Goal: Information Seeking & Learning: Learn about a topic

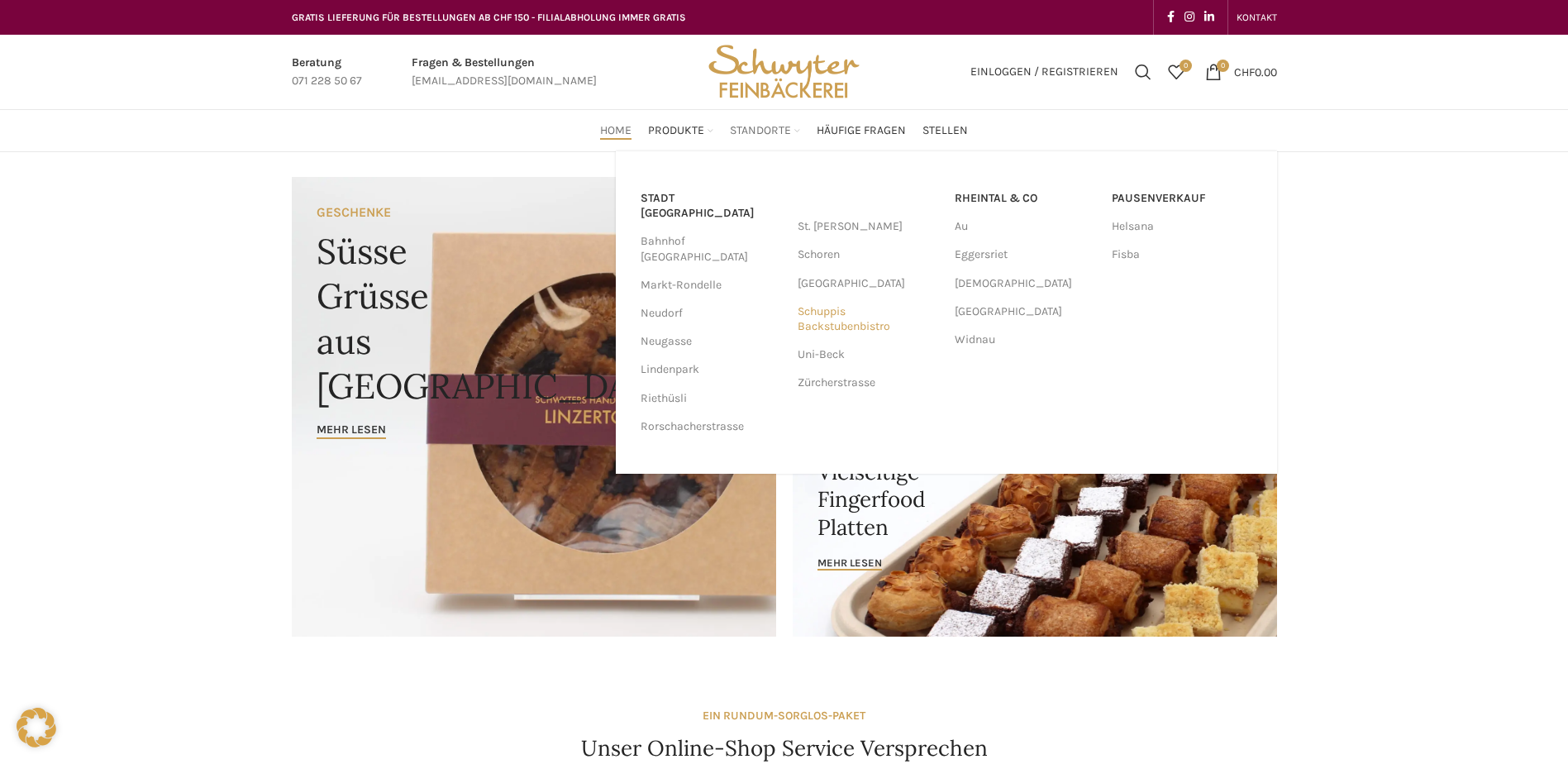
click at [801, 320] on link "Schuppis Backstubenbistro" at bounding box center [868, 319] width 141 height 43
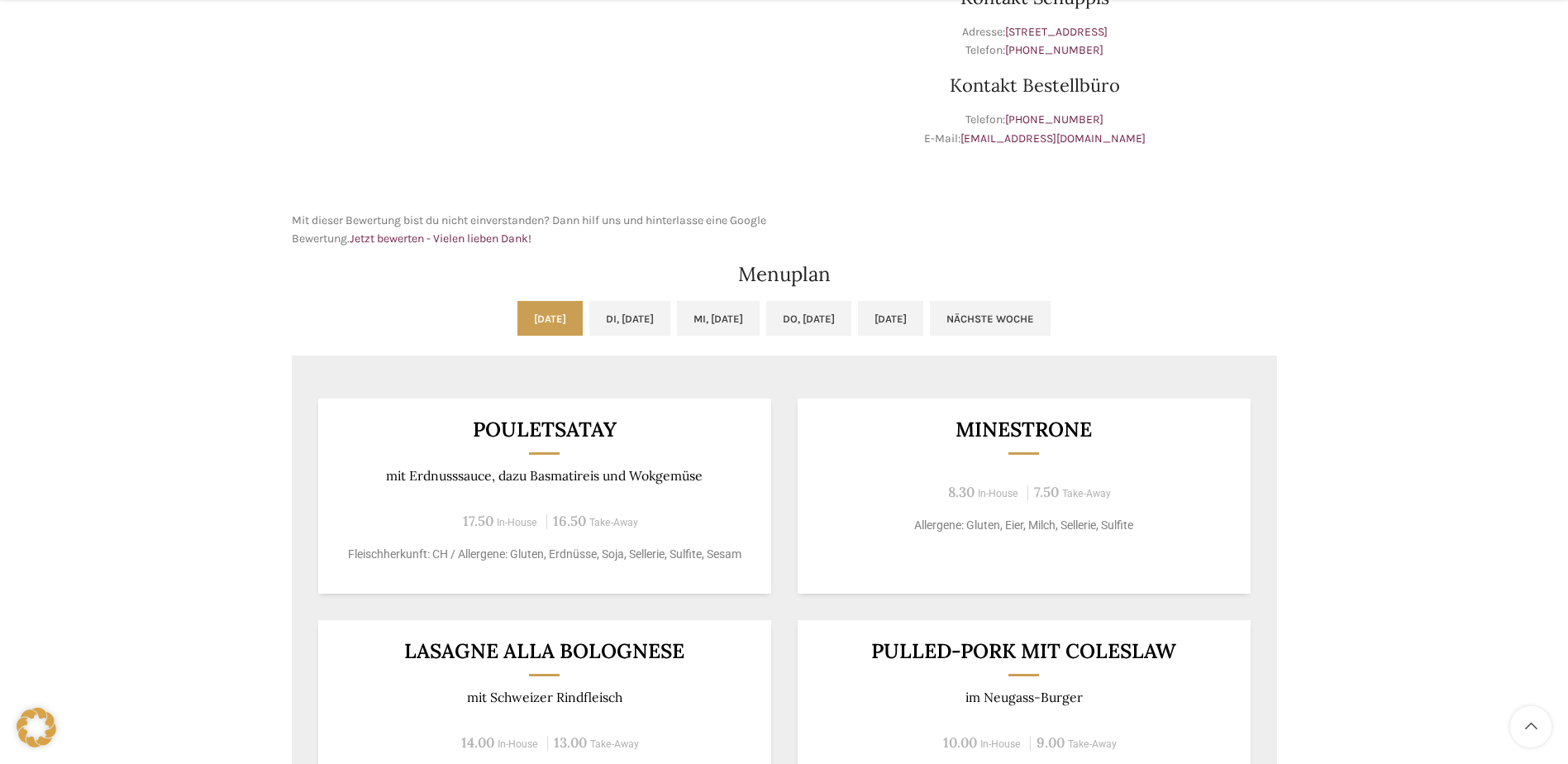
scroll to position [826, 0]
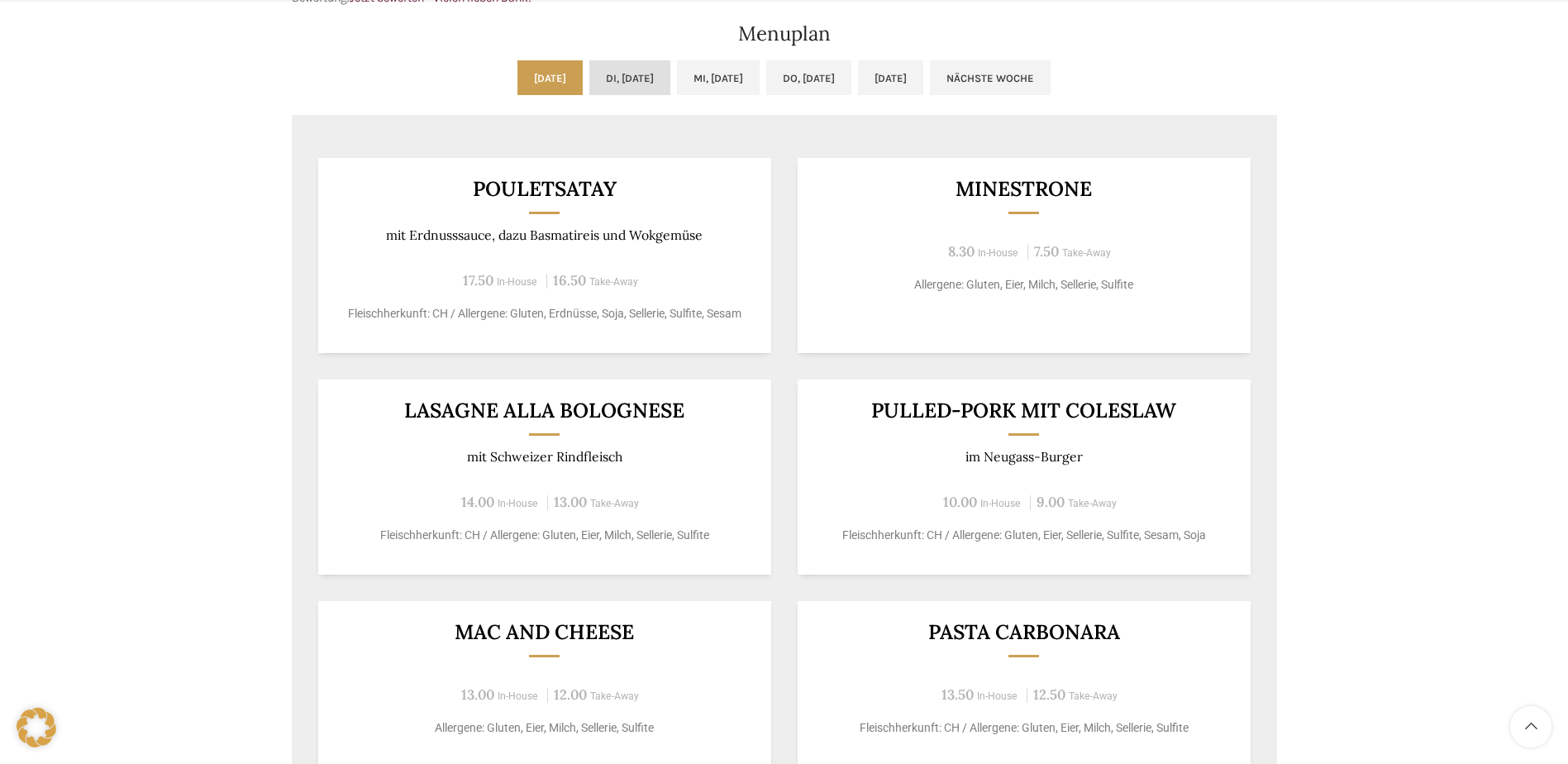
click at [597, 87] on link "Di, [DATE]" at bounding box center [630, 78] width 81 height 35
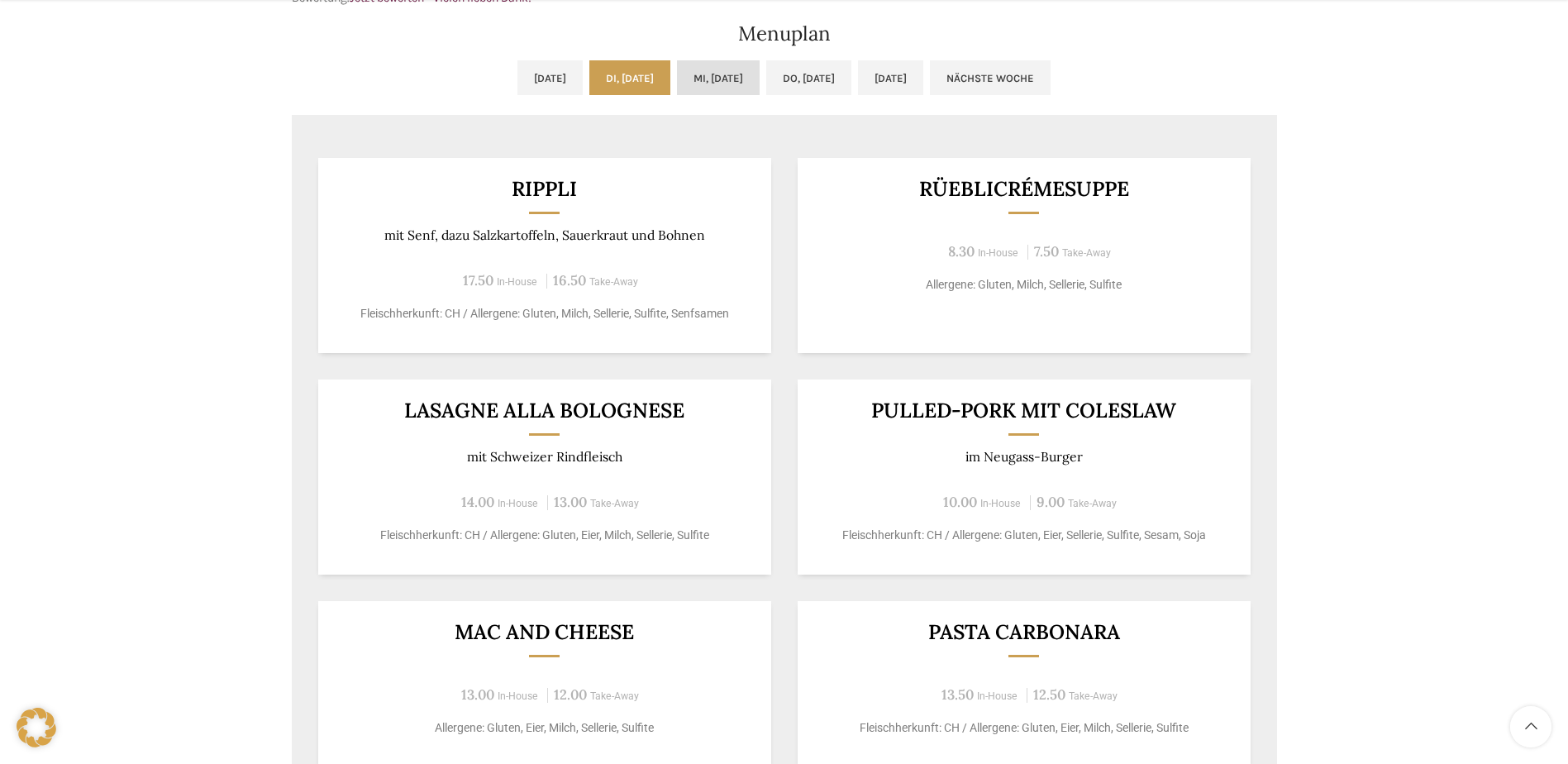
click at [681, 82] on link "Mi, [DATE]" at bounding box center [717, 78] width 82 height 35
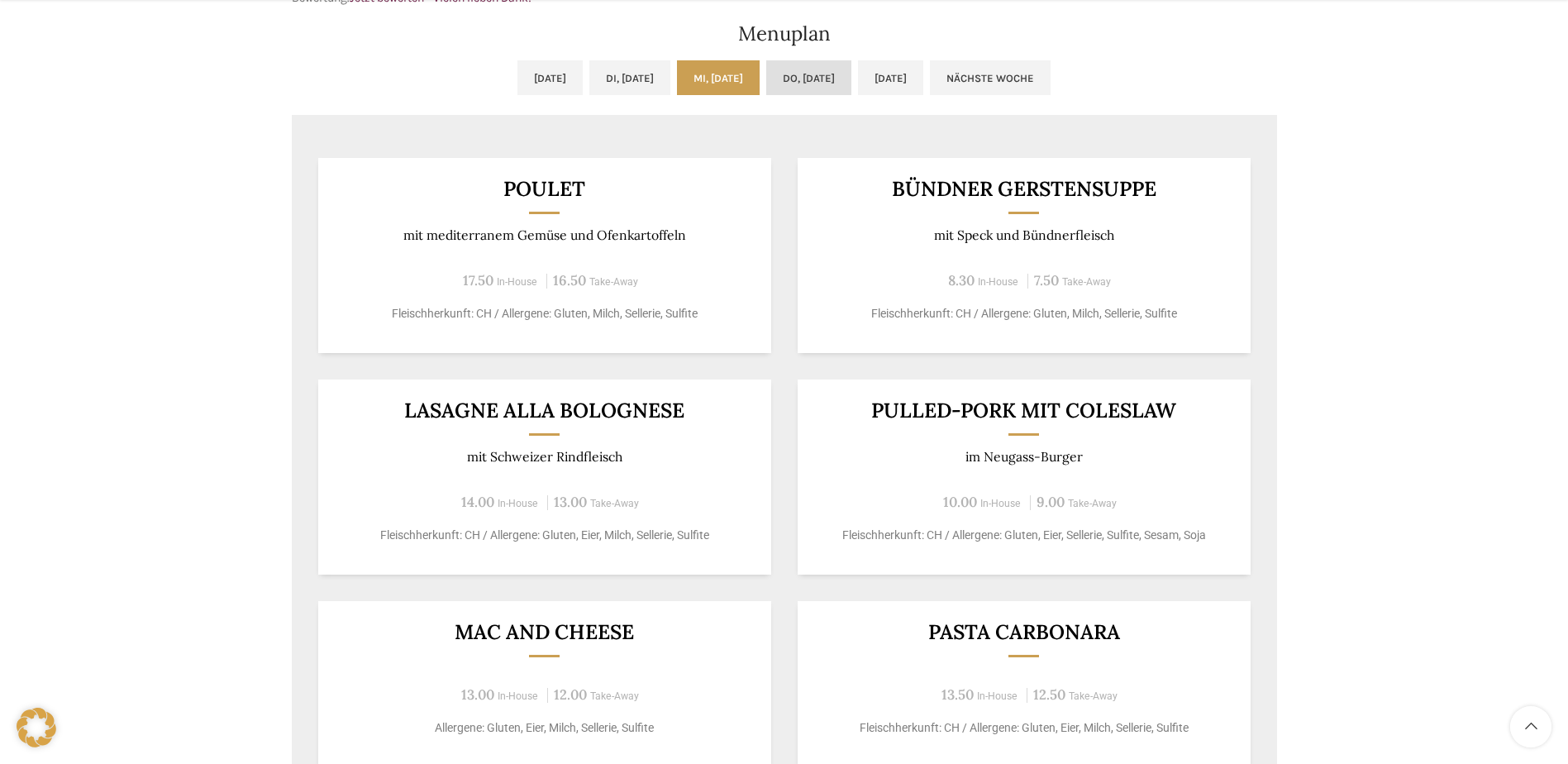
click at [845, 84] on link "Do, 02.10.2025" at bounding box center [809, 78] width 85 height 35
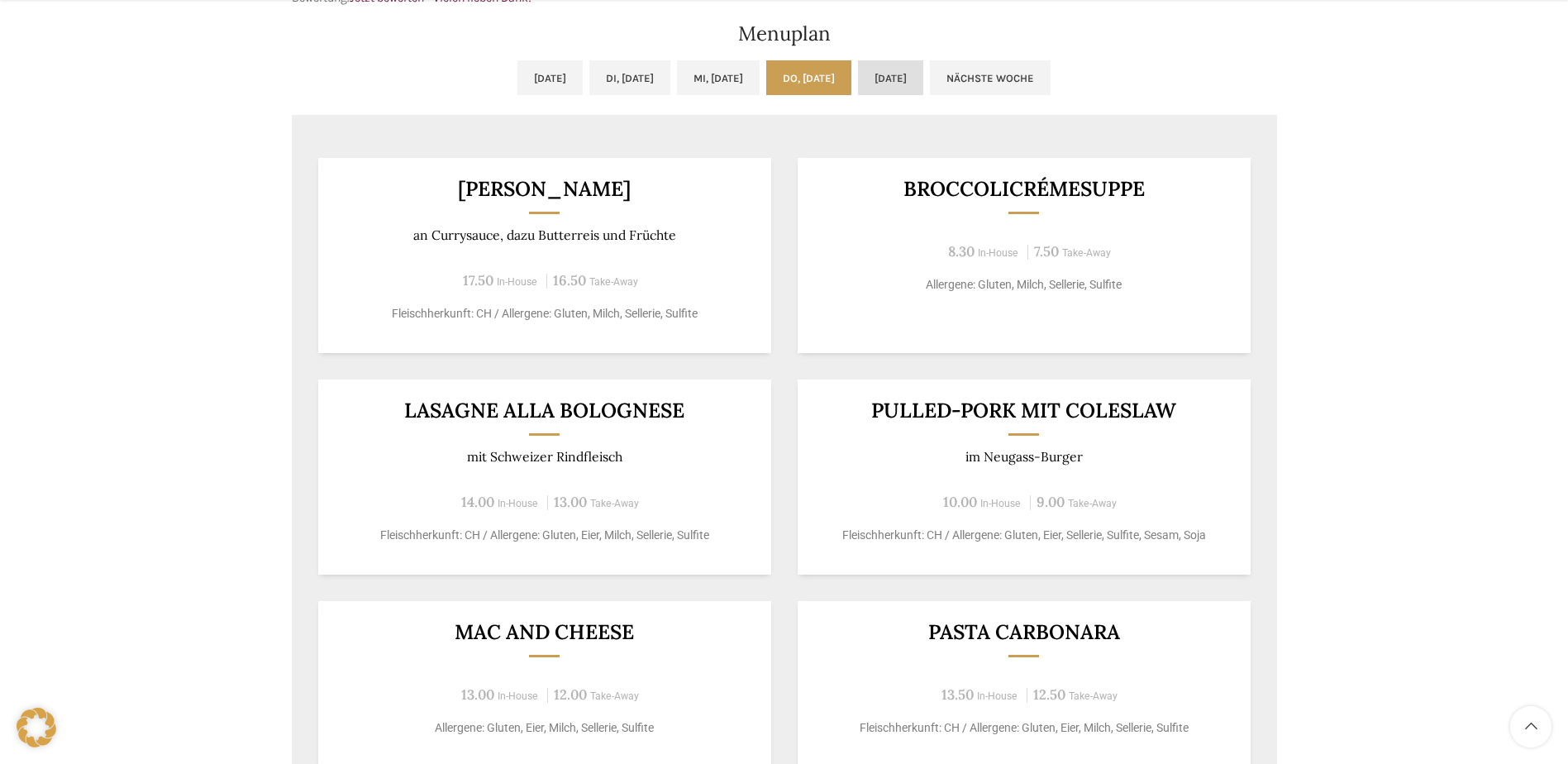
click at [923, 84] on link "Fr, 03.10.2025" at bounding box center [890, 78] width 65 height 35
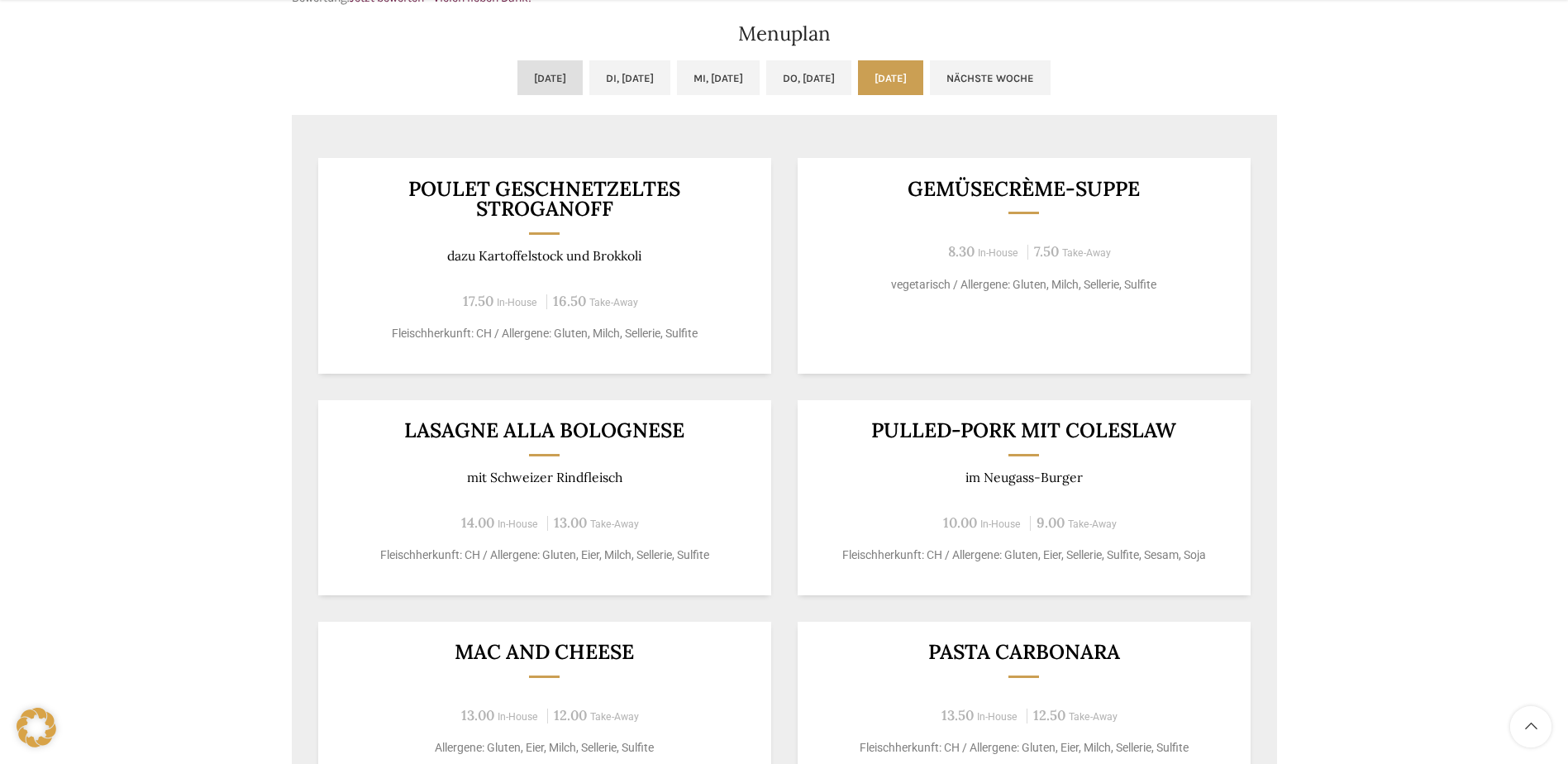
click at [517, 83] on link "Mo, 29.09.2025" at bounding box center [549, 78] width 65 height 35
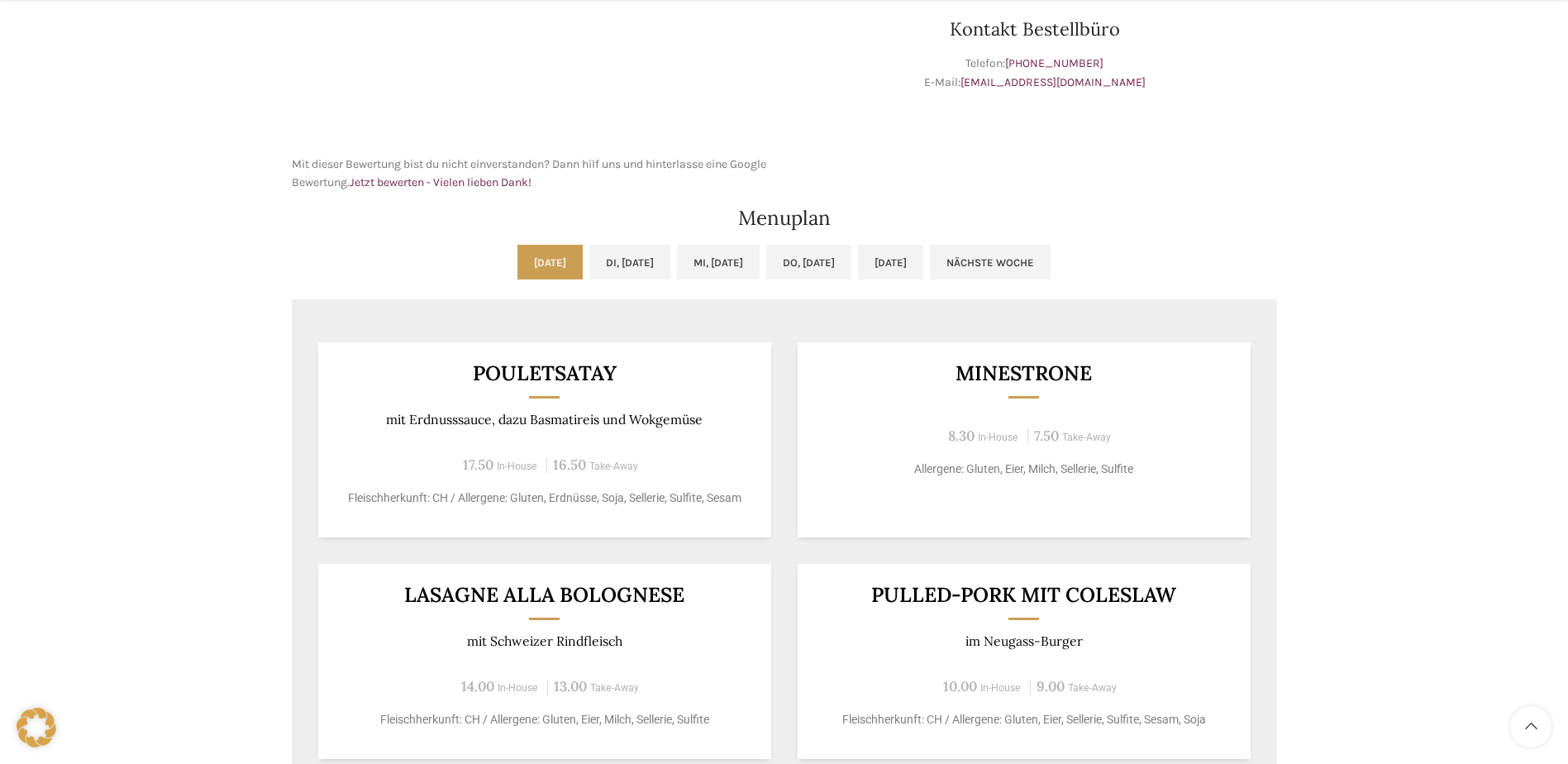
scroll to position [744, 0]
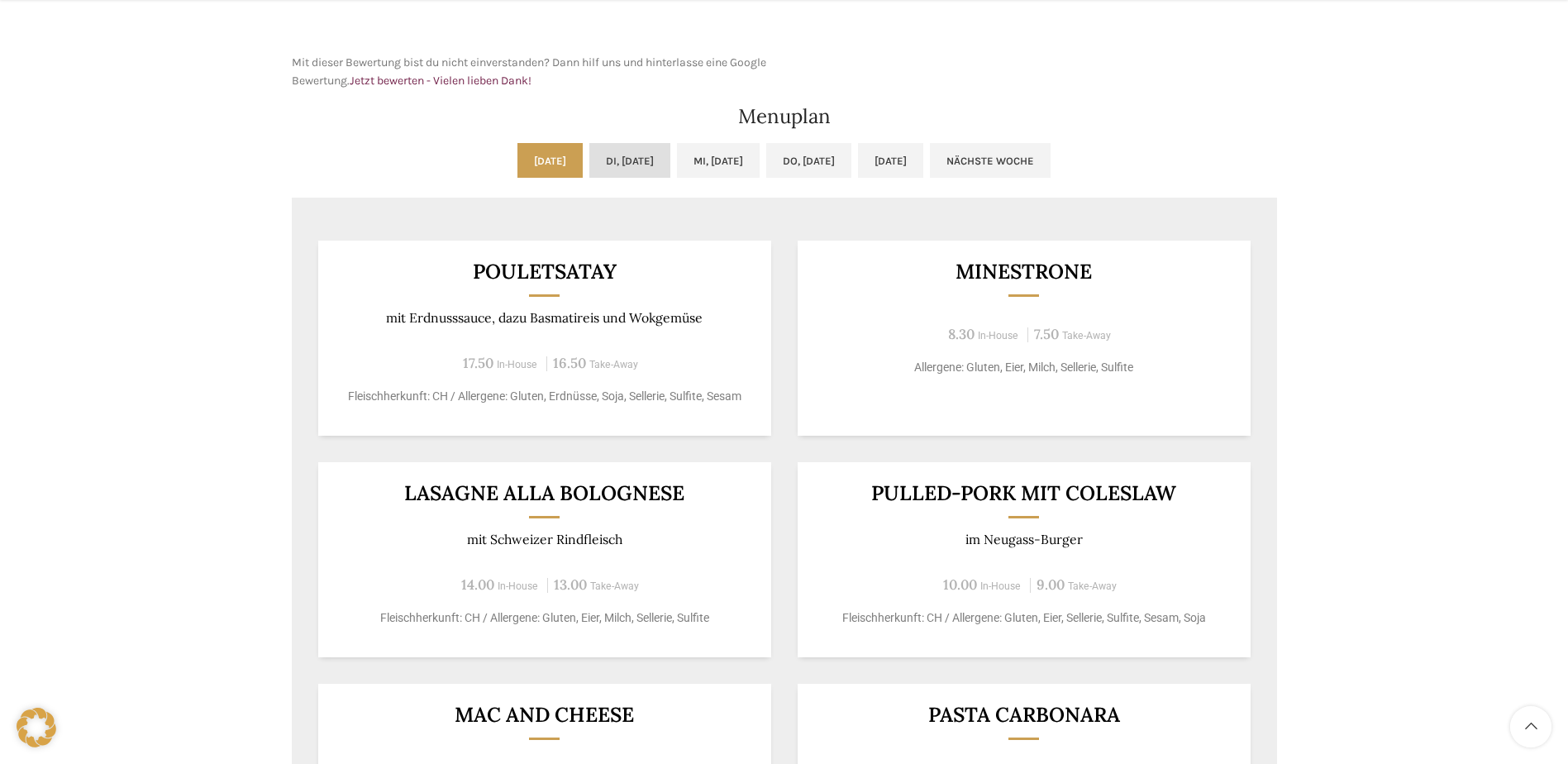
click at [633, 171] on link "Di, 30.09.2025" at bounding box center [630, 160] width 81 height 35
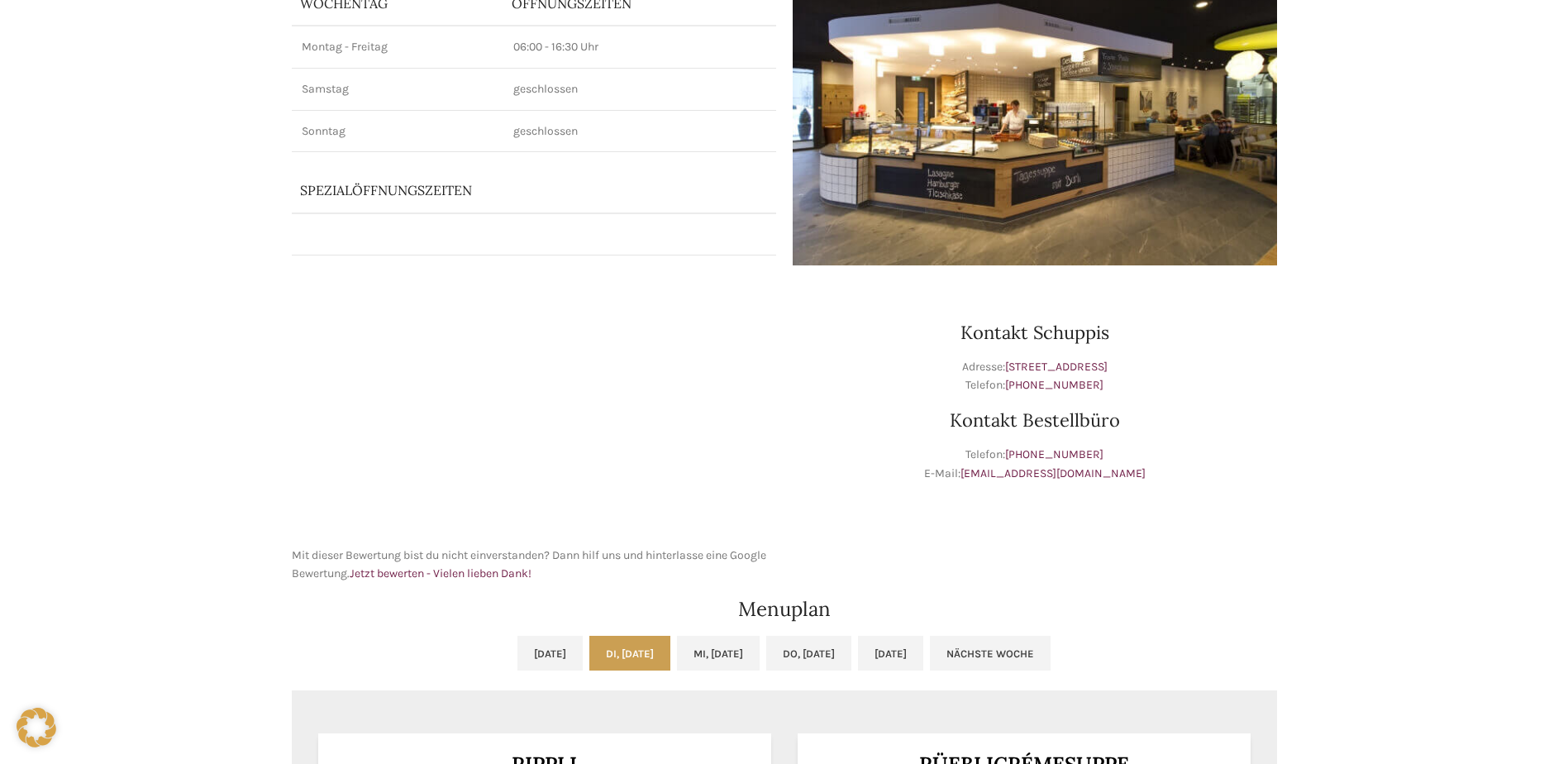
scroll to position [0, 0]
